Goal: Navigation & Orientation: Find specific page/section

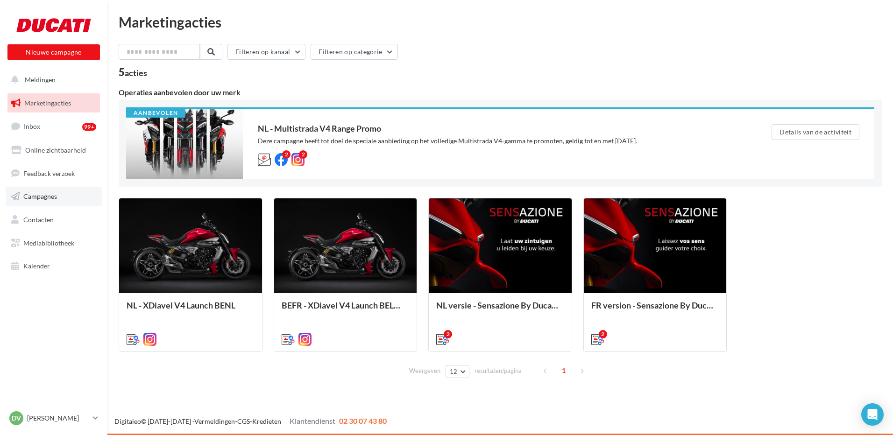
click at [32, 199] on span "Campagnes" at bounding box center [40, 196] width 34 height 8
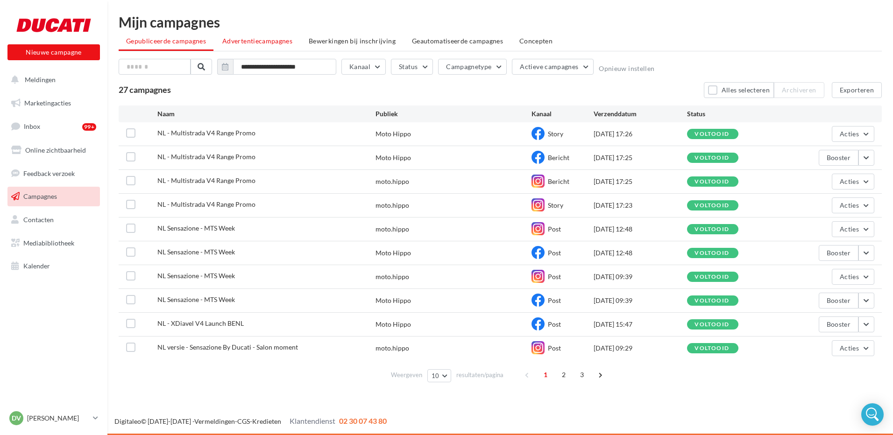
click at [256, 40] on span "Advertentiecampagnes" at bounding box center [257, 41] width 70 height 8
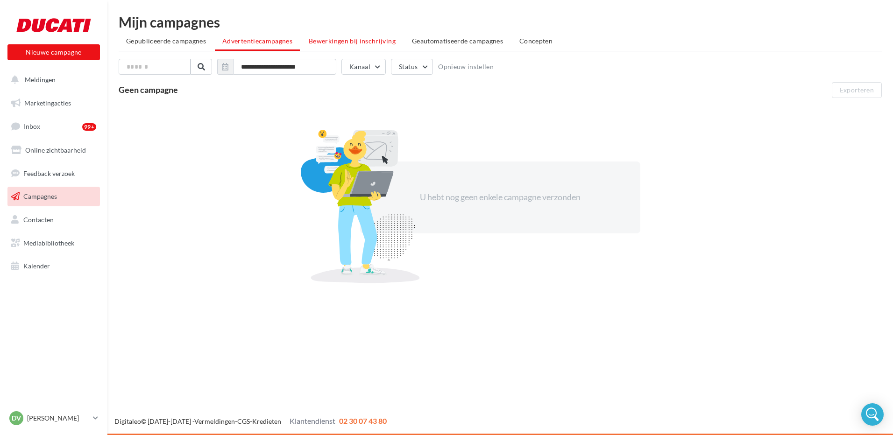
click at [350, 43] on span "Bewerkingen bij inschrijving" at bounding box center [352, 41] width 87 height 8
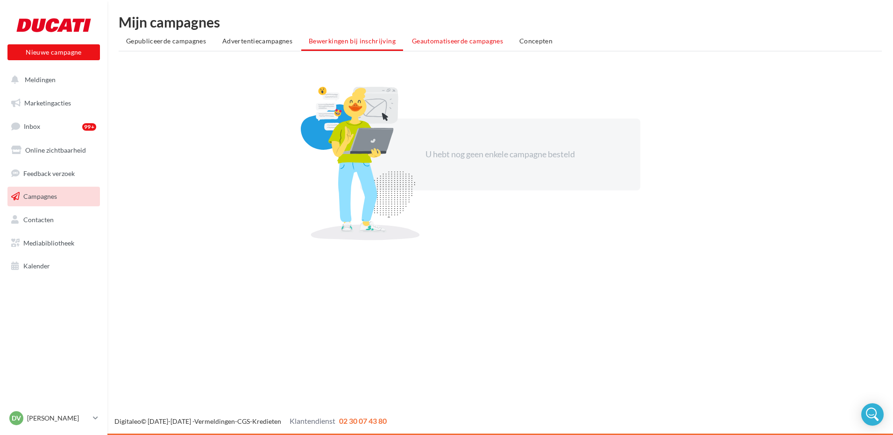
click at [432, 41] on span "Geautomatiseerde campagnes" at bounding box center [457, 41] width 91 height 8
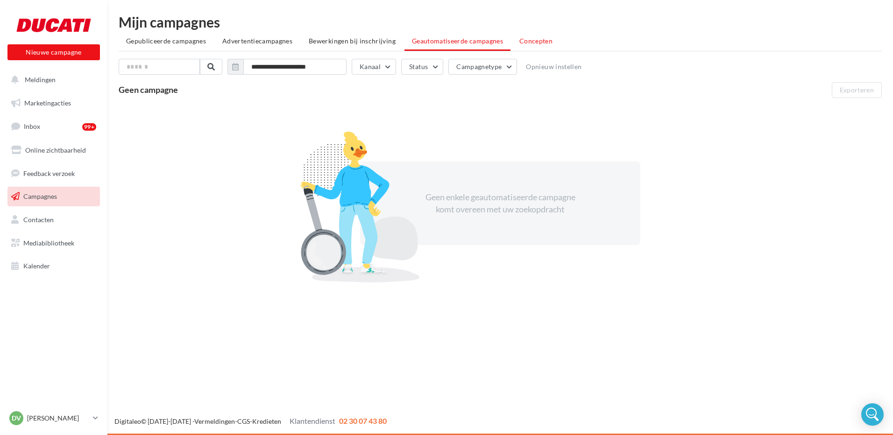
click at [536, 41] on span "Concepten" at bounding box center [535, 41] width 33 height 8
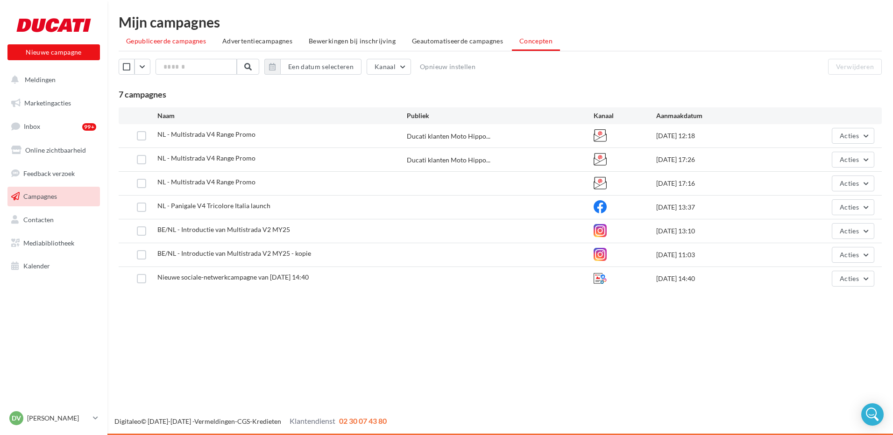
click at [160, 41] on span "Gepubliceerde campagnes" at bounding box center [166, 41] width 80 height 8
